Goal: Transaction & Acquisition: Purchase product/service

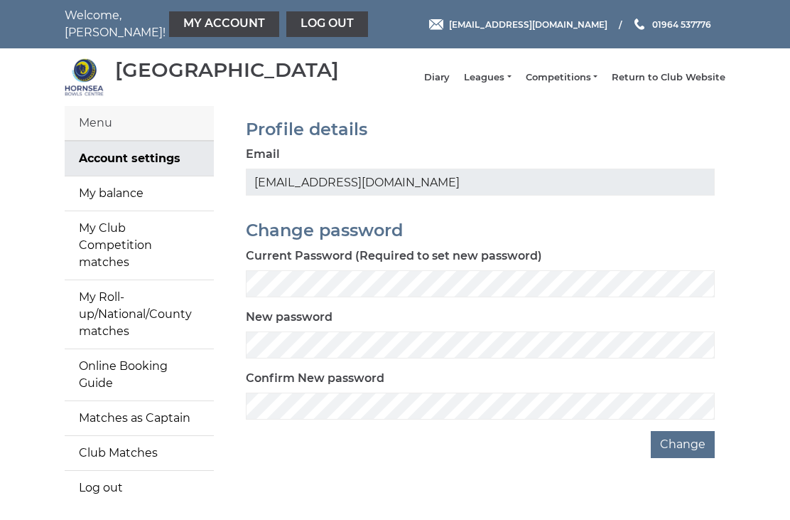
click at [119, 203] on link "My balance" at bounding box center [139, 193] width 149 height 34
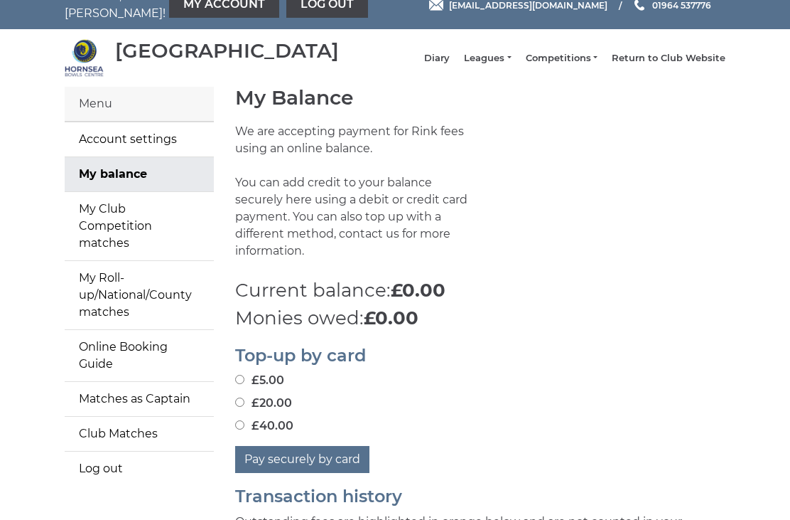
scroll to position [23, 0]
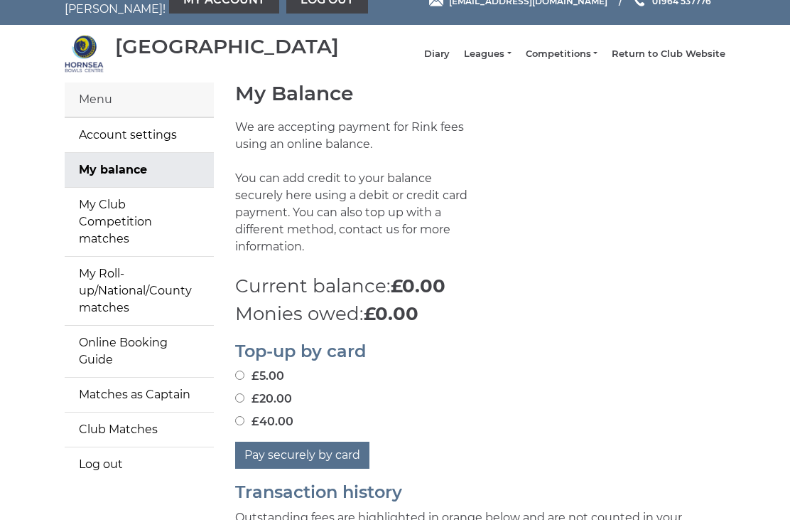
click at [242, 416] on input "£40.00" at bounding box center [239, 420] width 9 height 9
radio input "true"
click at [306, 444] on button "Pay securely by card" at bounding box center [302, 454] width 134 height 27
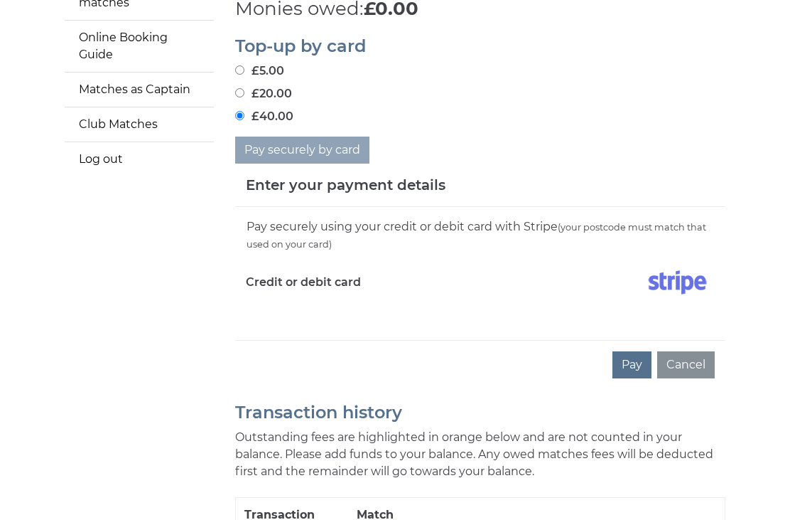
scroll to position [328, 0]
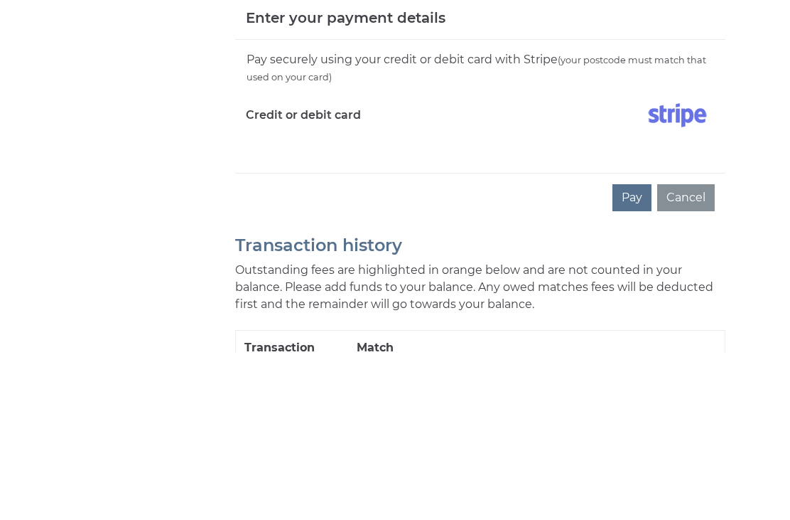
click at [642, 351] on button "Pay" at bounding box center [632, 364] width 39 height 27
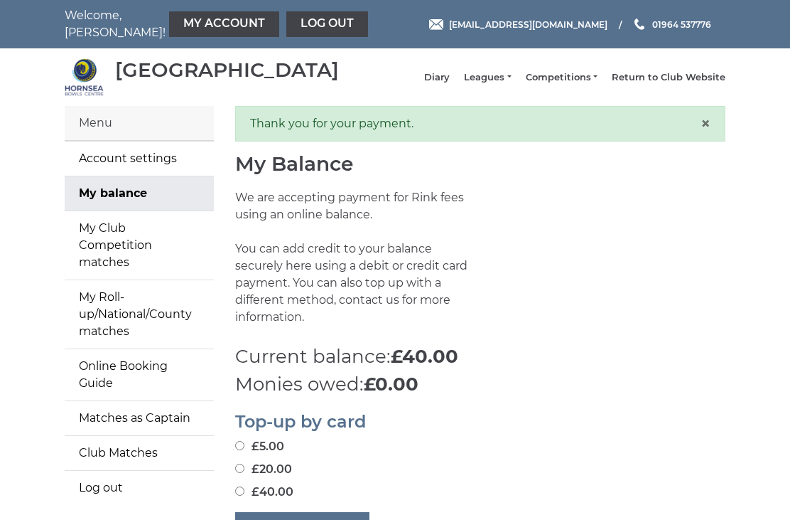
click at [291, 18] on link "Log out" at bounding box center [327, 24] width 82 height 26
